Goal: Navigation & Orientation: Find specific page/section

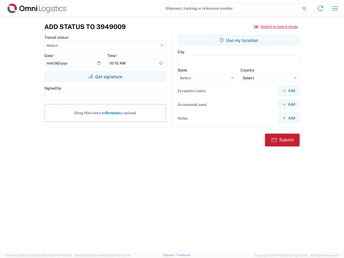
click at [231, 8] on input "search" at bounding box center [230, 8] width 139 height 10
click at [304, 9] on icon at bounding box center [304, 9] width 8 height 8
click at [320, 8] on icon at bounding box center [320, 8] width 9 height 9
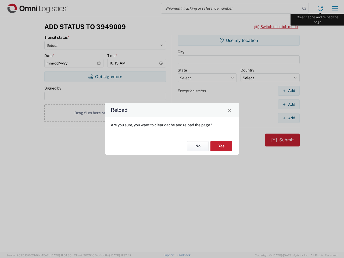
click at [335, 8] on div "Reload Are you sure, you want to clear cache and reload the page? No Yes" at bounding box center [172, 129] width 344 height 258
click at [276, 27] on div "Reload Are you sure, you want to clear cache and reload the page? No Yes" at bounding box center [172, 129] width 344 height 258
click at [105, 77] on div "Reload Are you sure, you want to clear cache and reload the page? No Yes" at bounding box center [172, 129] width 344 height 258
click at [239, 40] on div "Reload Are you sure, you want to clear cache and reload the page? No Yes" at bounding box center [172, 129] width 344 height 258
click at [289, 91] on div "Reload Are you sure, you want to clear cache and reload the page? No Yes" at bounding box center [172, 129] width 344 height 258
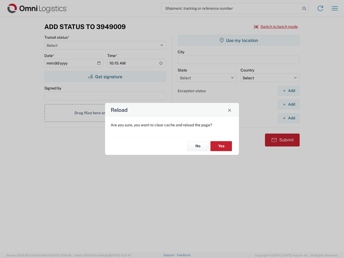
click at [289, 104] on div "Reload Are you sure, you want to clear cache and reload the page? No Yes" at bounding box center [172, 129] width 344 height 258
click at [289, 118] on div "Reload Are you sure, you want to clear cache and reload the page? No Yes" at bounding box center [172, 129] width 344 height 258
